Goal: Task Accomplishment & Management: Manage account settings

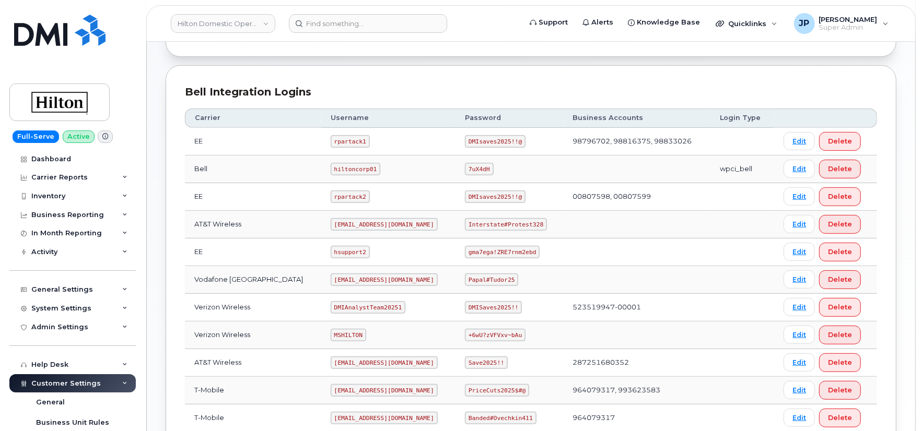
scroll to position [232, 0]
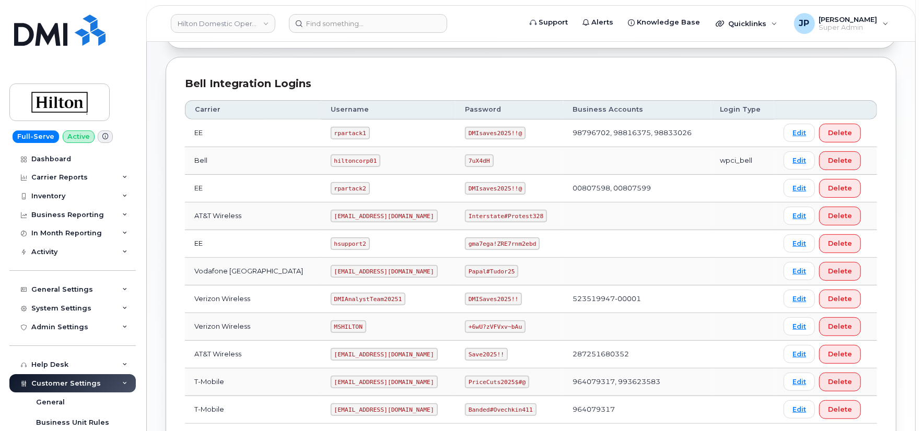
click at [471, 134] on code "DMIsaves2025!!@" at bounding box center [495, 133] width 61 height 13
copy code "DMIsaves2025!!@"
click at [391, 140] on td "rpartack1" at bounding box center [388, 134] width 134 height 28
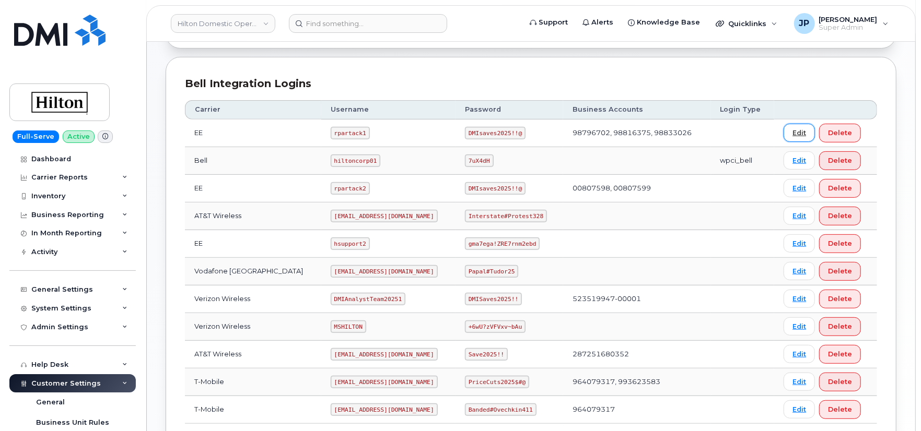
click at [800, 132] on link "Edit" at bounding box center [799, 133] width 31 height 18
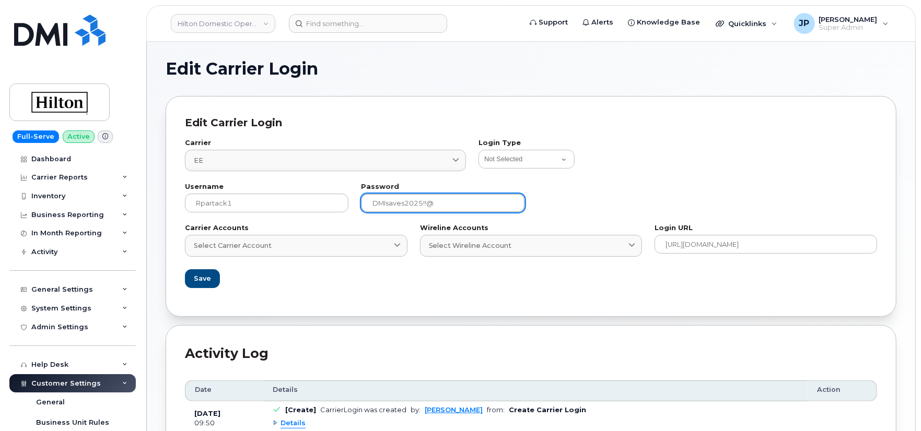
click at [416, 204] on input "DMIsaves2025!!@" at bounding box center [443, 203] width 164 height 19
paste input "6!@!"
type input "DMIsaves2026!@!"
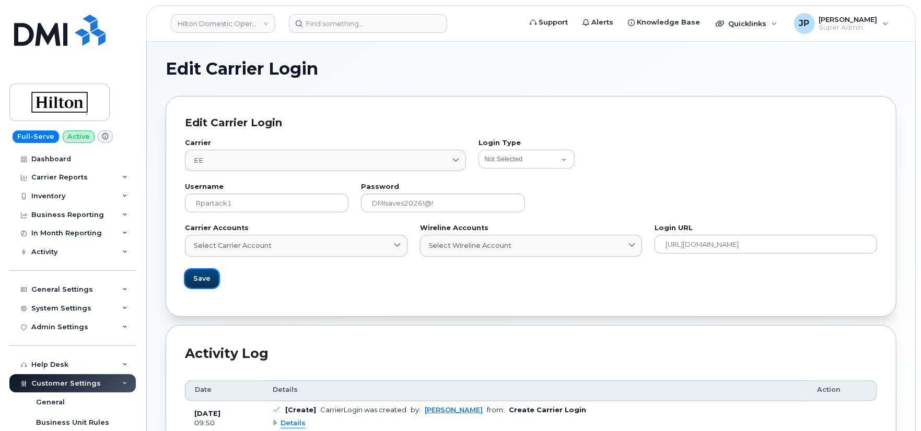
click at [209, 275] on span "Save" at bounding box center [201, 279] width 17 height 10
click at [199, 273] on button "Save" at bounding box center [202, 279] width 34 height 19
click at [389, 298] on div "Edit Carrier Login Carrier EE 84 International Fizz Videotron PublicMobile Bell…" at bounding box center [531, 206] width 731 height 221
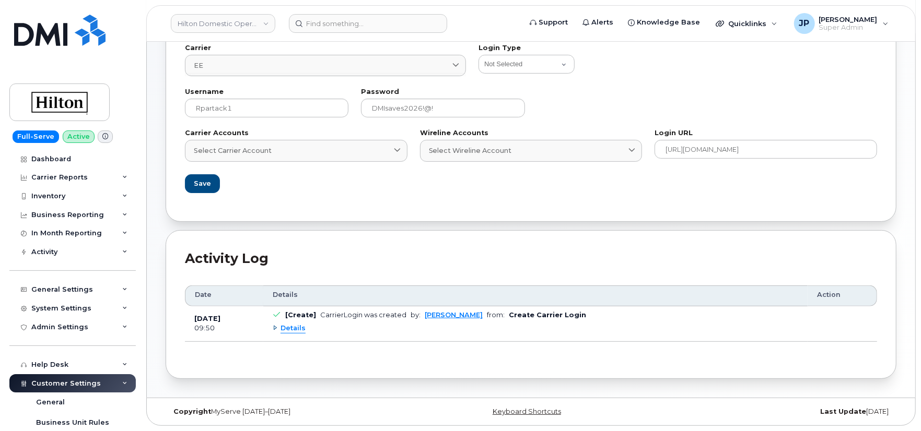
scroll to position [48, 0]
